Goal: Task Accomplishment & Management: Complete application form

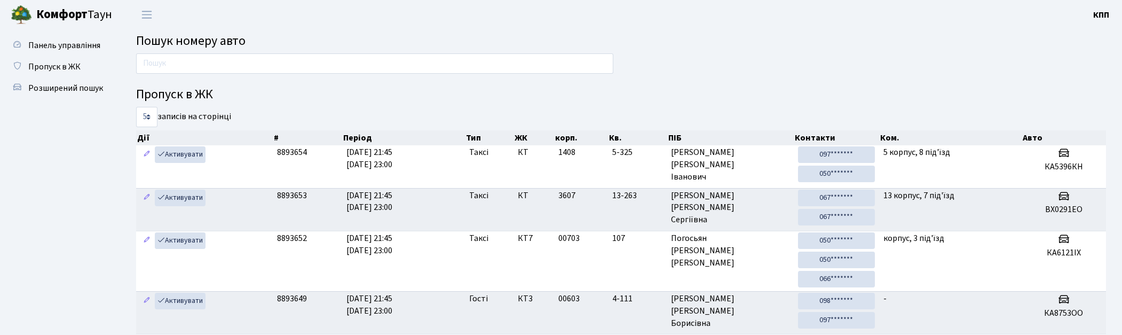
scroll to position [57, 0]
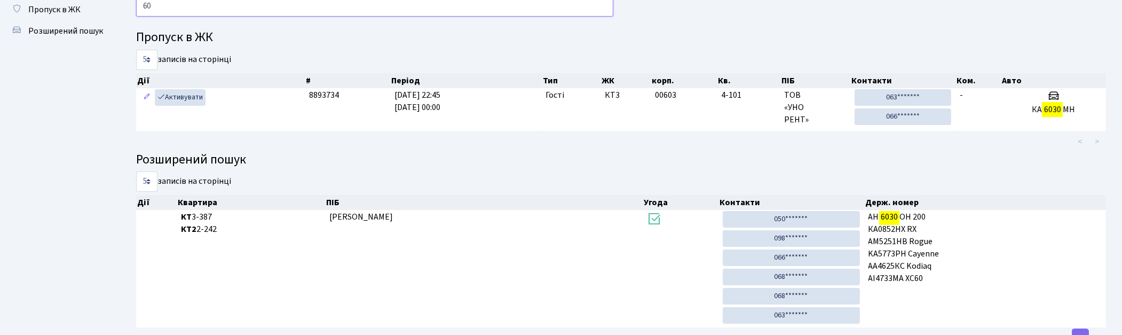
type input "6"
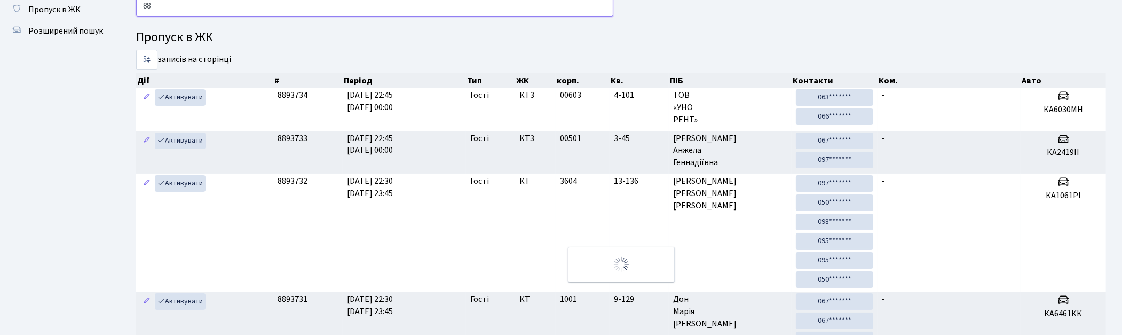
type input "8"
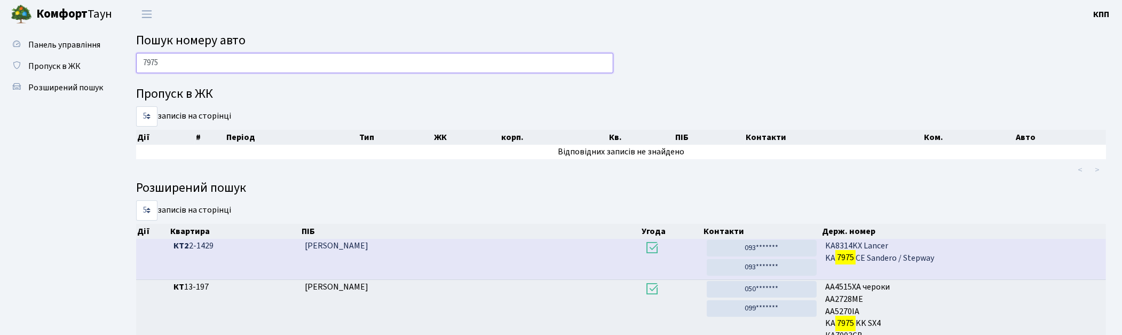
scroll to position [0, 0]
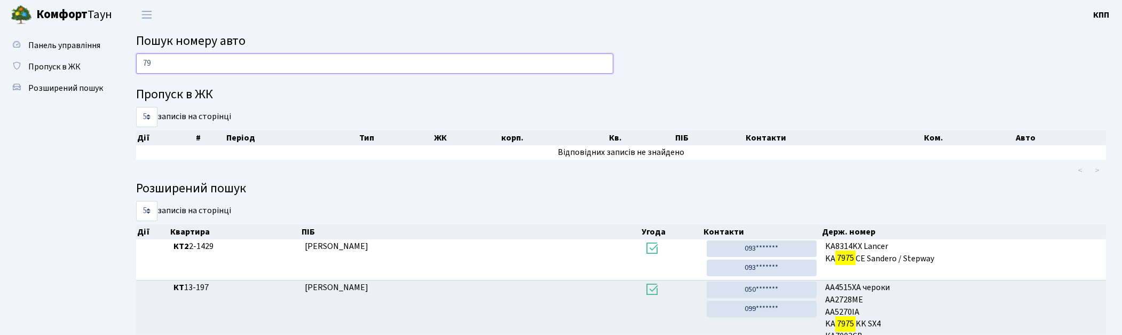
type input "7"
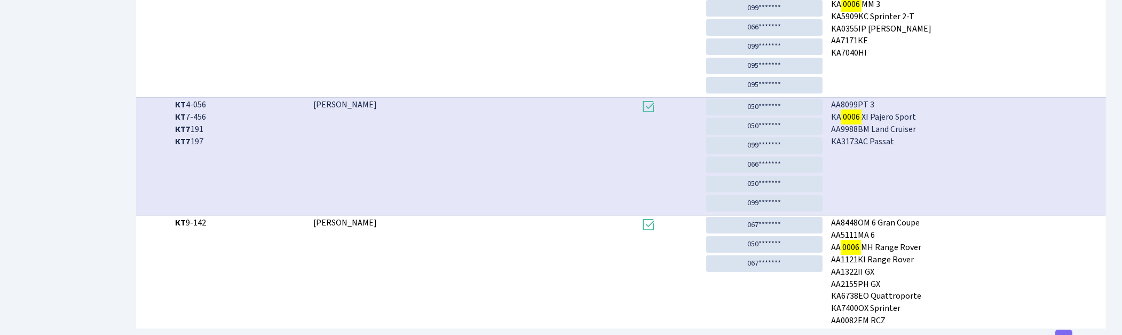
scroll to position [394, 0]
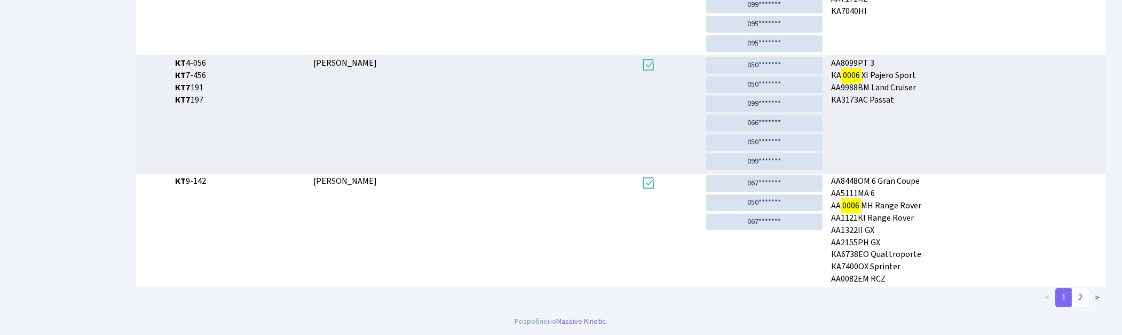
click at [1084, 301] on link "2" at bounding box center [1080, 297] width 17 height 19
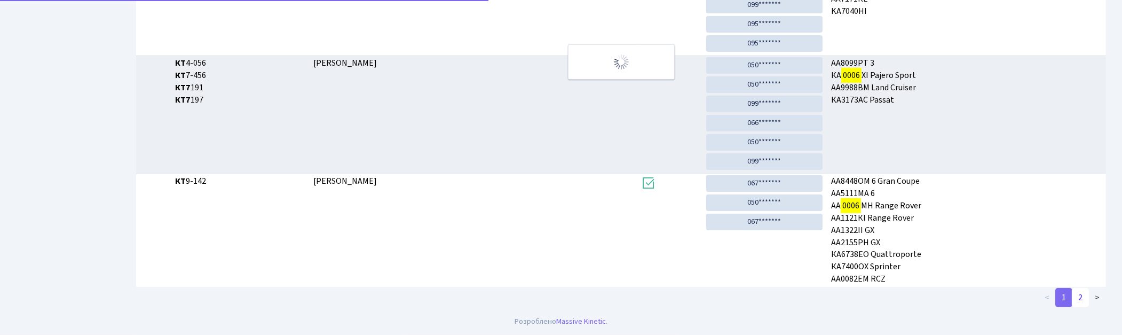
scroll to position [72, 0]
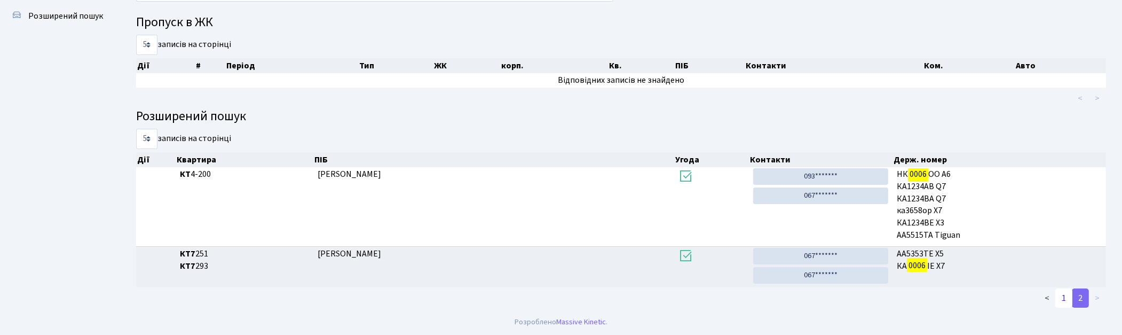
click at [1061, 297] on link "1" at bounding box center [1064, 297] width 17 height 19
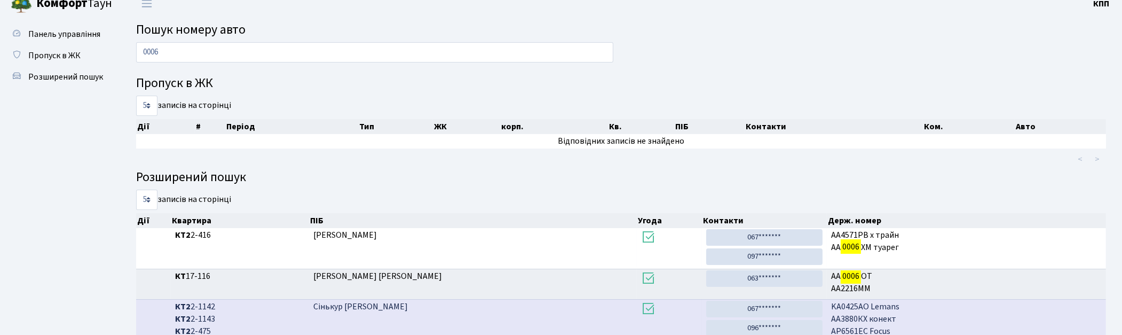
scroll to position [0, 0]
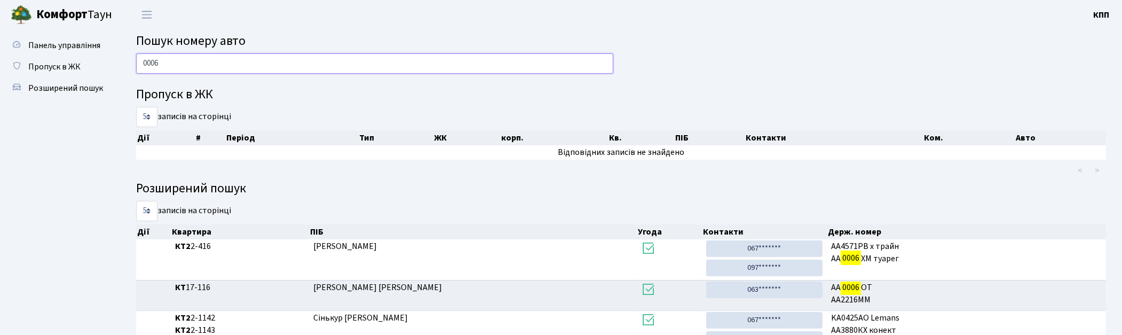
click at [521, 71] on input "0006" at bounding box center [374, 63] width 477 height 20
type input "0"
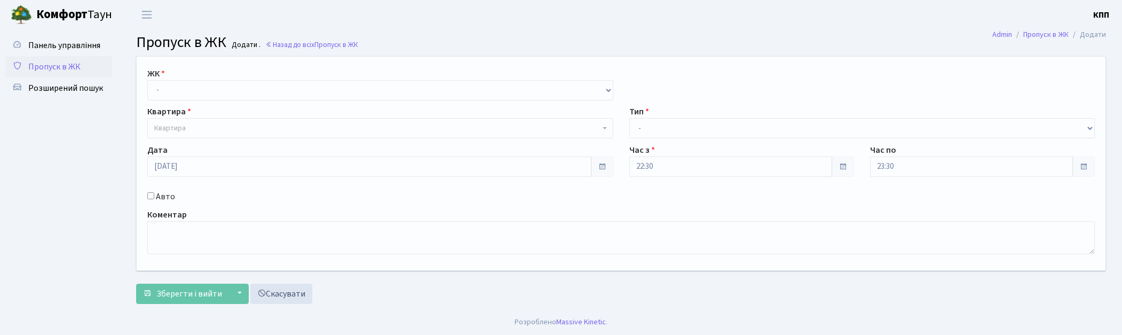
click at [178, 89] on select "- КТ, вул. Регенераторна, 4 КТ2, просп. Соборності, 17 КТ3, вул. Березнева, 16 …" at bounding box center [380, 90] width 466 height 20
select select "271"
click at [147, 80] on select "- КТ, вул. Регенераторна, 4 КТ2, просп. Соборності, 17 КТ3, вул. Березнева, 16 …" at bounding box center [380, 90] width 466 height 20
select select
click at [194, 129] on span "Квартира" at bounding box center [377, 128] width 446 height 11
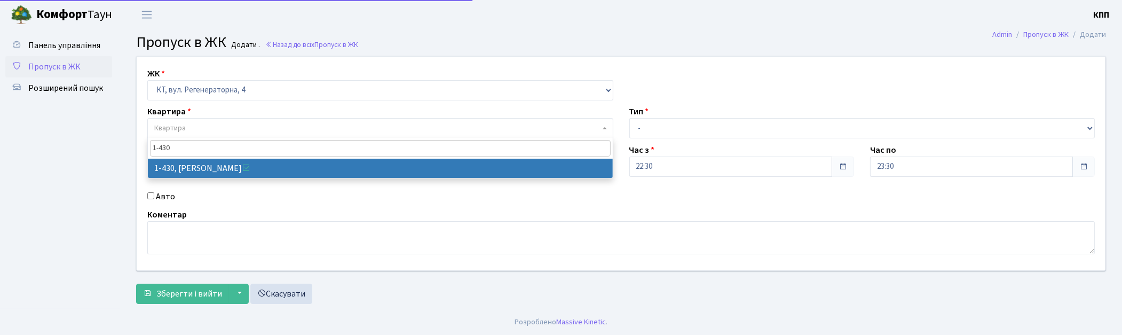
type input "1-430"
select select "481"
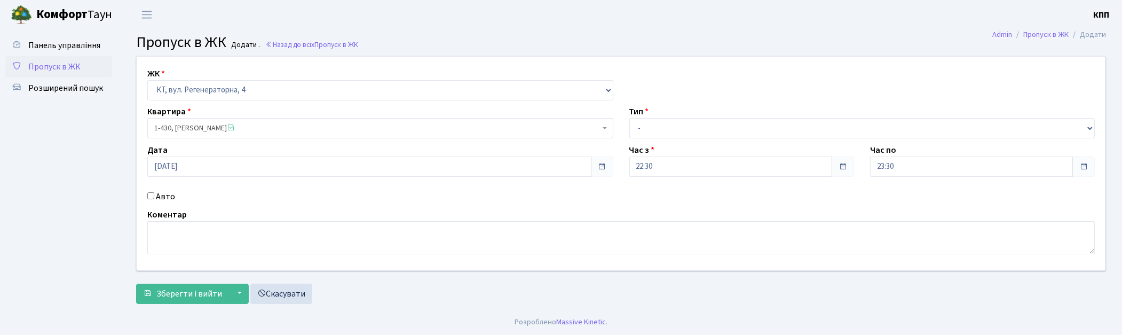
click at [166, 198] on label "Авто" at bounding box center [165, 196] width 19 height 13
click at [154, 198] on input "Авто" at bounding box center [150, 195] width 7 height 7
checkbox input "true"
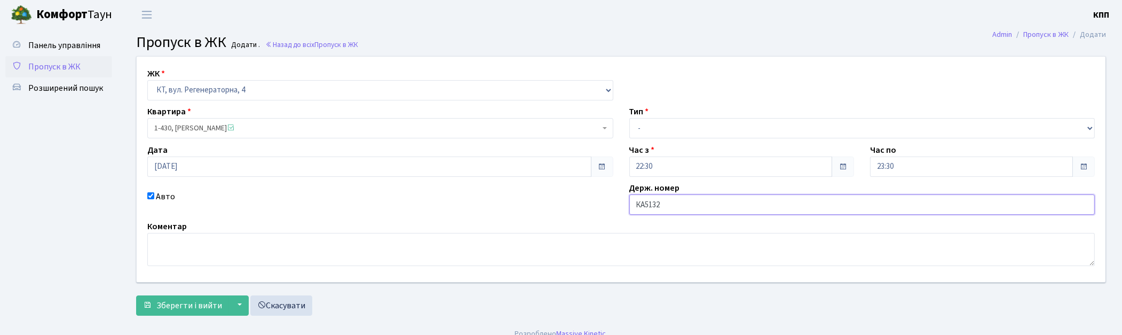
type input "КА5132АМ"
drag, startPoint x: 679, startPoint y: 122, endPoint x: 678, endPoint y: 135, distance: 13.4
click at [679, 123] on select "- Доставка Таксі Гості Сервіс" at bounding box center [863, 128] width 466 height 20
select select "2"
click at [630, 118] on select "- Доставка Таксі Гості Сервіс" at bounding box center [863, 128] width 466 height 20
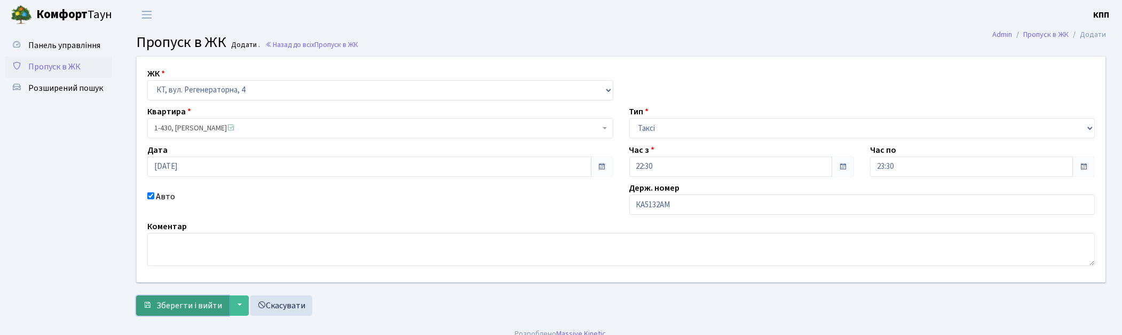
click at [169, 302] on span "Зберегти і вийти" at bounding box center [189, 306] width 66 height 12
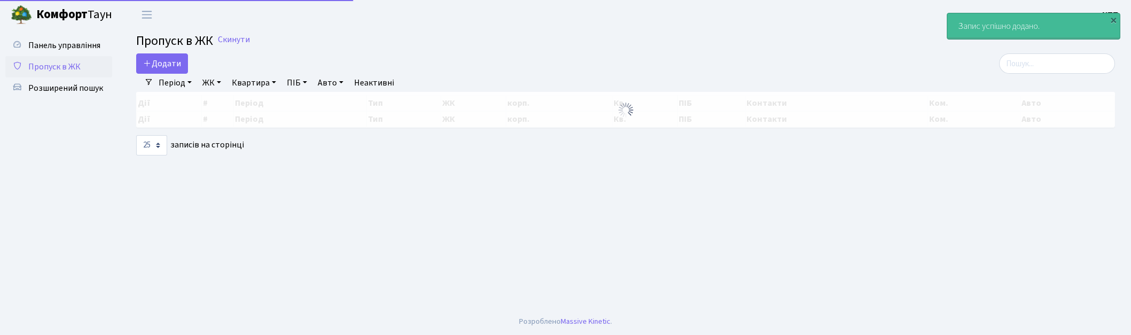
select select "25"
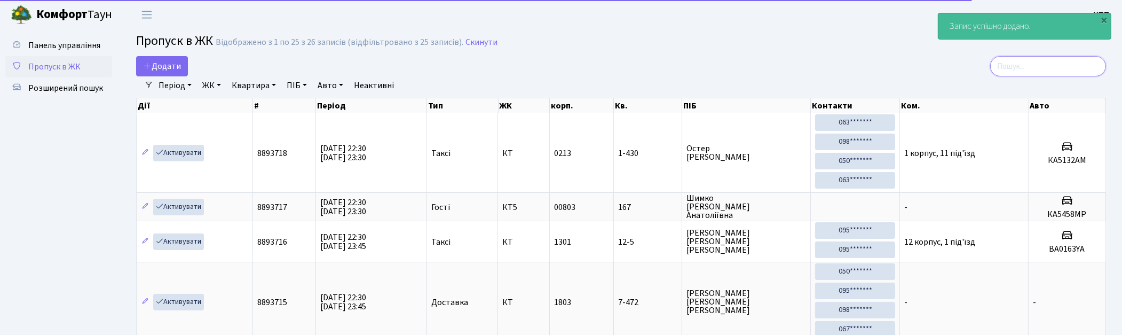
click at [1049, 62] on input "search" at bounding box center [1048, 66] width 116 height 20
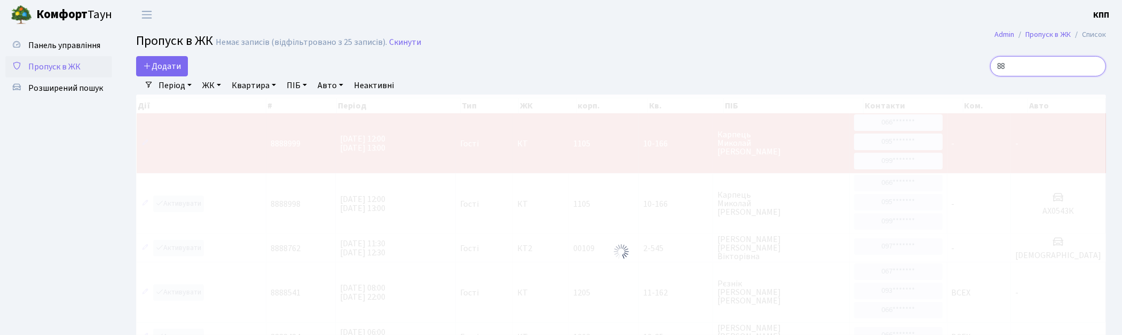
type input "8"
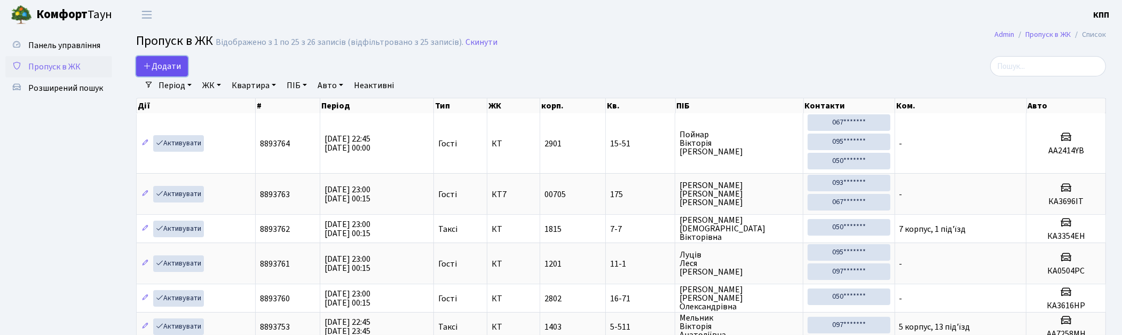
click at [167, 61] on span "Додати" at bounding box center [162, 66] width 38 height 12
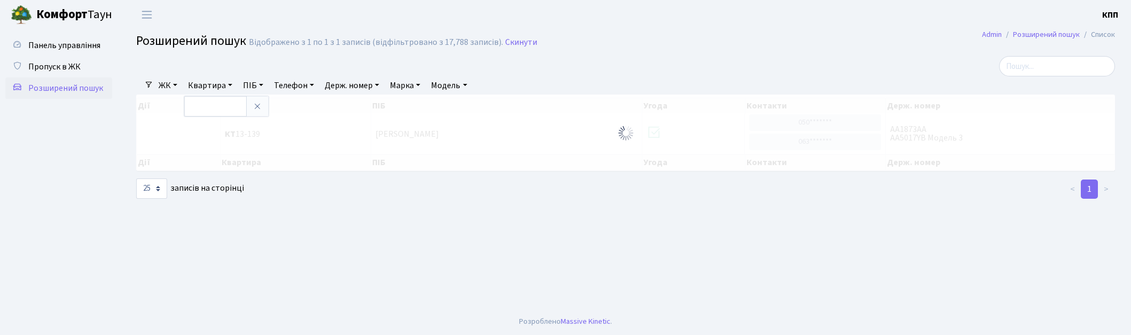
select select "25"
click at [238, 101] on input "text" at bounding box center [215, 106] width 62 height 20
type input "5-74"
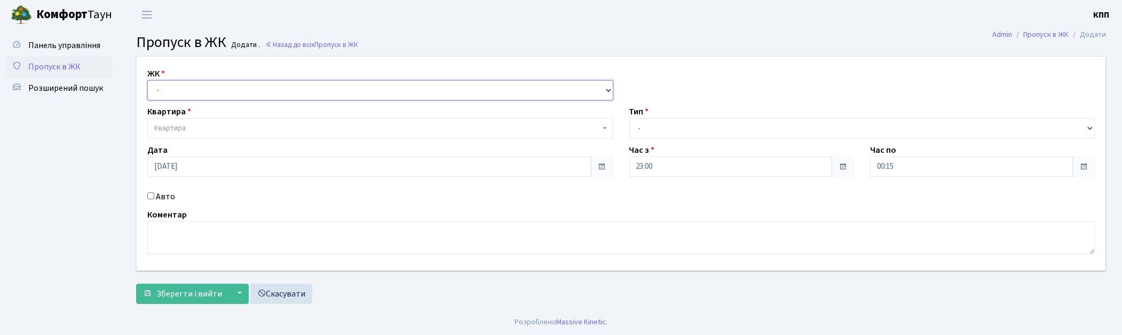
click at [185, 88] on select "- КТ, вул. Регенераторна, 4 КТ2, просп. [STREET_ADDRESS] [STREET_ADDRESS] [PERS…" at bounding box center [380, 90] width 466 height 20
select select "271"
click at [147, 80] on select "- КТ, вул. Регенераторна, 4 КТ2, просп. [STREET_ADDRESS] [STREET_ADDRESS] [PERS…" at bounding box center [380, 90] width 466 height 20
select select
click at [198, 118] on span "Квартира" at bounding box center [380, 128] width 466 height 20
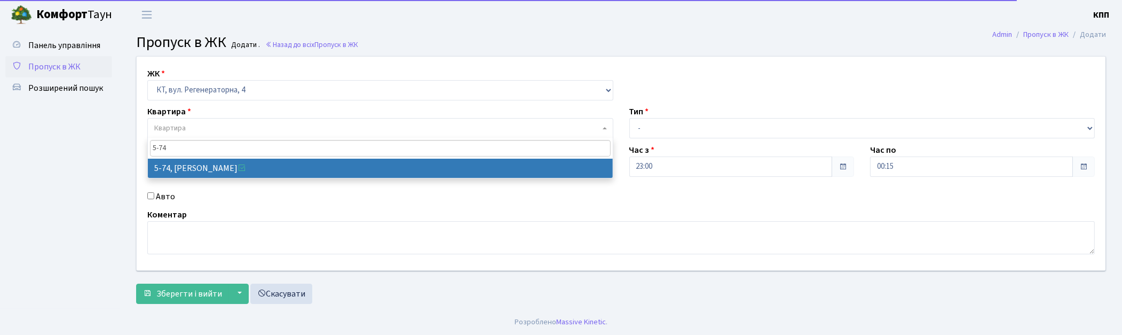
type input "5-74"
select select "2484"
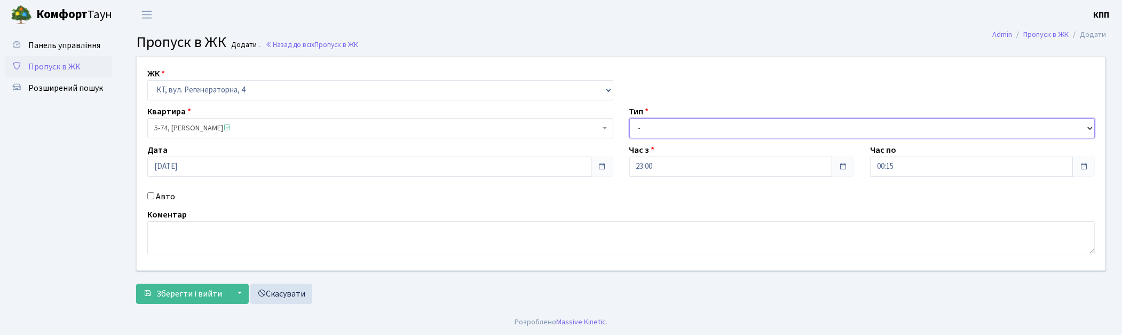
click at [670, 135] on select "- Доставка Таксі Гості Сервіс" at bounding box center [863, 128] width 466 height 20
click at [630, 118] on select "- Доставка Таксі Гості Сервіс" at bounding box center [863, 128] width 466 height 20
drag, startPoint x: 664, startPoint y: 130, endPoint x: 668, endPoint y: 135, distance: 6.8
click at [664, 130] on select "- Доставка Таксі Гості Сервіс" at bounding box center [863, 128] width 466 height 20
select select "3"
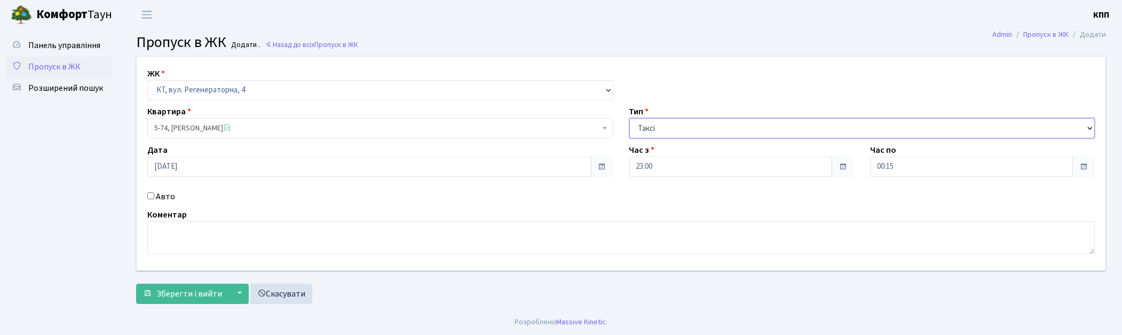
click at [630, 118] on select "- Доставка Таксі Гості Сервіс" at bounding box center [863, 128] width 466 height 20
click at [164, 196] on label "Авто" at bounding box center [165, 196] width 19 height 13
click at [154, 196] on input "Авто" at bounding box center [150, 195] width 7 height 7
checkbox input "true"
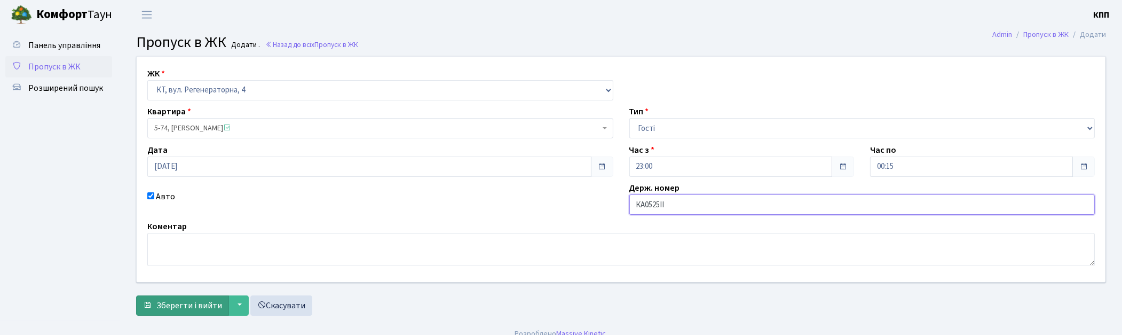
type input "КА0525ІІ"
click at [171, 301] on span "Зберегти і вийти" at bounding box center [189, 306] width 66 height 12
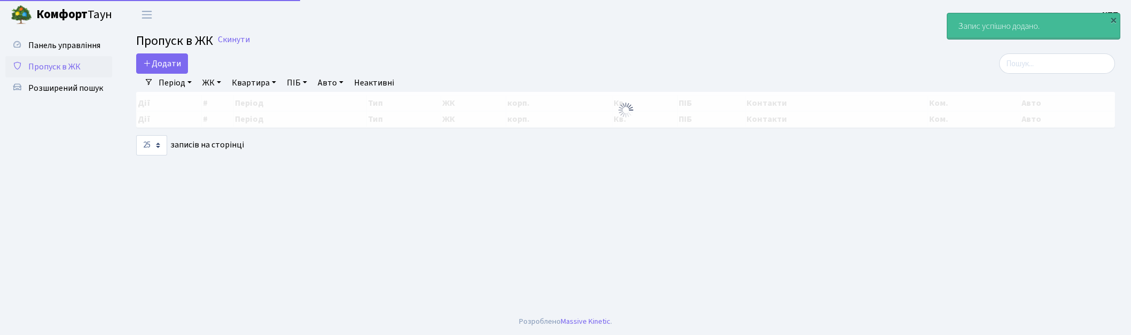
select select "25"
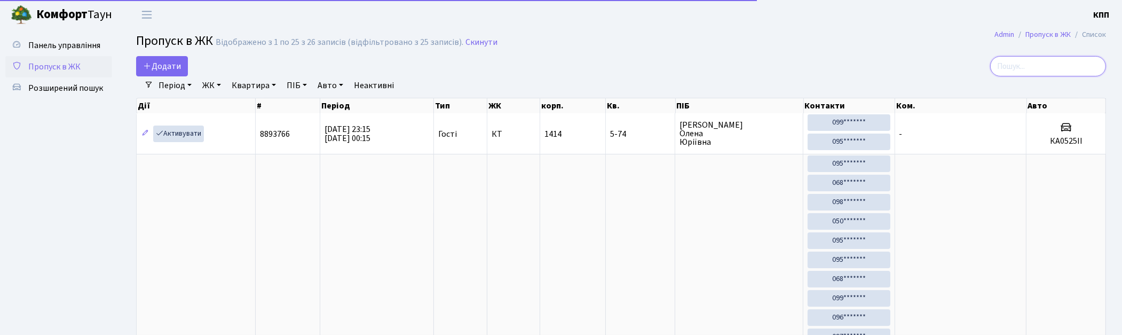
click at [1068, 66] on input "search" at bounding box center [1048, 66] width 116 height 20
